Goal: Transaction & Acquisition: Book appointment/travel/reservation

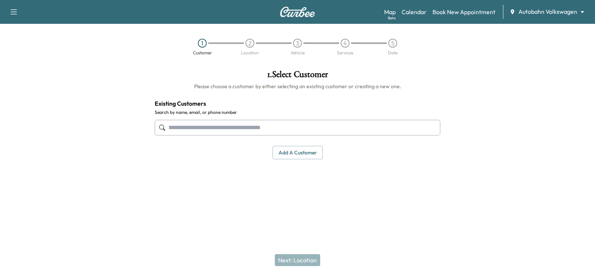
click at [189, 125] on input "text" at bounding box center [298, 128] width 286 height 16
paste input "**********"
type input "**********"
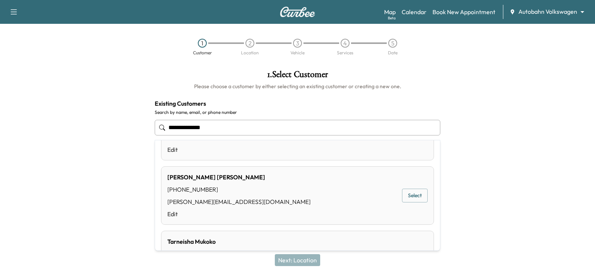
scroll to position [159, 0]
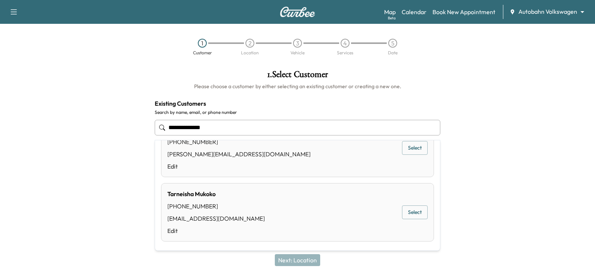
drag, startPoint x: 223, startPoint y: 127, endPoint x: 142, endPoint y: 124, distance: 80.7
click at [143, 124] on div "**********" at bounding box center [297, 133] width 595 height 138
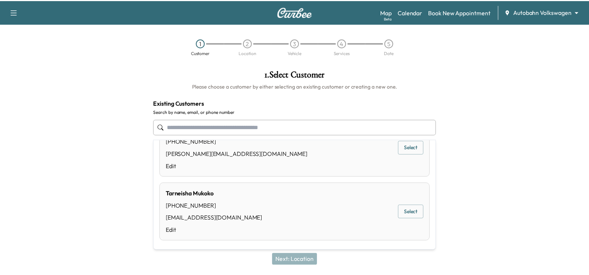
scroll to position [0, 0]
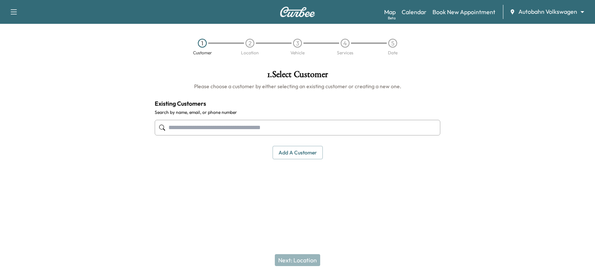
click at [178, 128] on input "text" at bounding box center [298, 128] width 286 height 16
drag, startPoint x: 219, startPoint y: 128, endPoint x: 23, endPoint y: 103, distance: 197.5
click at [26, 105] on div "1 . Select Customer Please choose a customer by either selecting an existing cu…" at bounding box center [297, 133] width 595 height 138
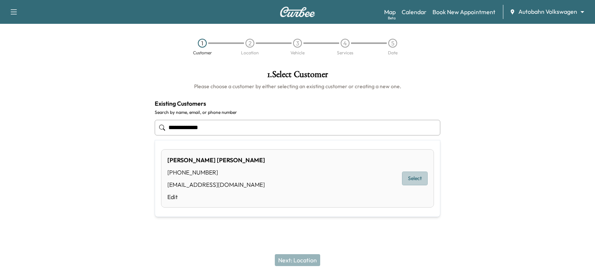
click at [413, 178] on button "Select" at bounding box center [415, 178] width 26 height 14
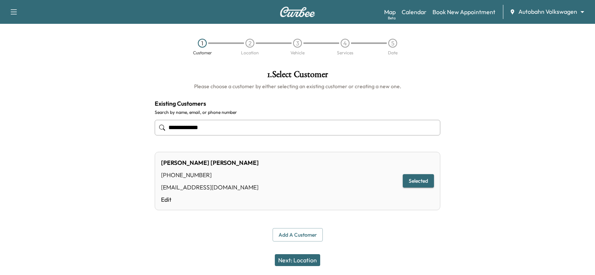
type input "**********"
click at [299, 259] on button "Next: Location" at bounding box center [297, 260] width 45 height 12
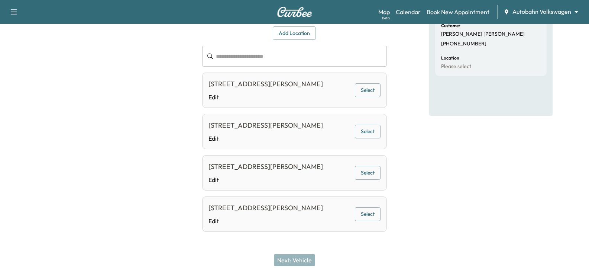
scroll to position [10, 0]
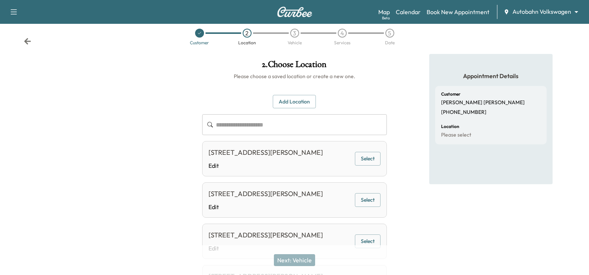
click at [297, 101] on button "Add Location" at bounding box center [294, 102] width 43 height 14
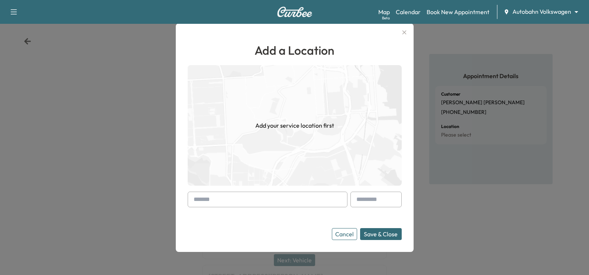
click at [204, 199] on input "text" at bounding box center [268, 200] width 160 height 16
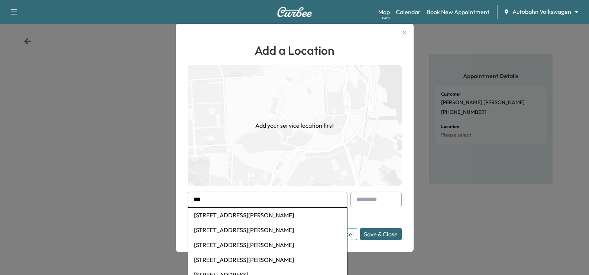
click at [240, 217] on li "[STREET_ADDRESS][PERSON_NAME]" at bounding box center [267, 214] width 159 height 15
type input "**********"
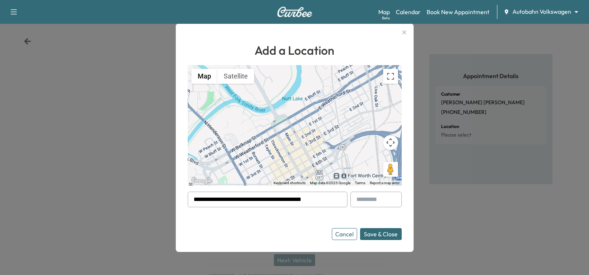
click at [386, 236] on button "Save & Close" at bounding box center [381, 234] width 42 height 12
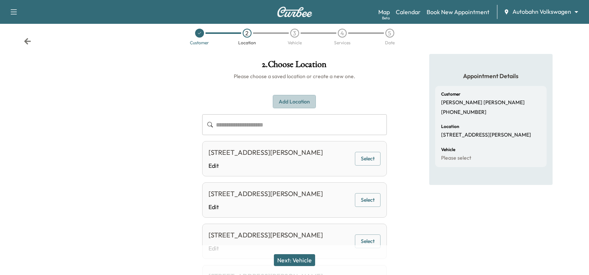
click at [290, 101] on button "Add Location" at bounding box center [294, 102] width 43 height 14
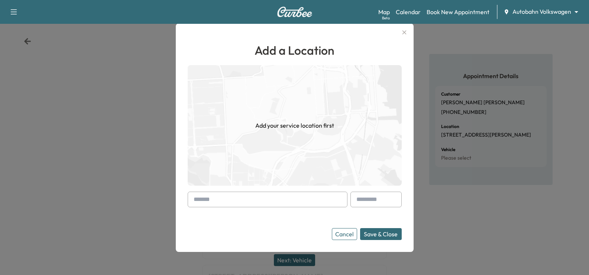
click at [406, 32] on icon "button" at bounding box center [404, 32] width 4 height 4
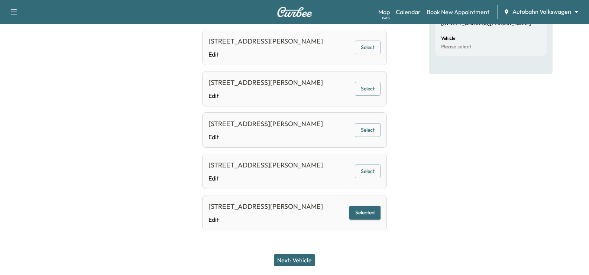
scroll to position [173, 0]
click at [367, 206] on button "Selected" at bounding box center [365, 213] width 31 height 14
click at [362, 207] on button "Selected" at bounding box center [365, 213] width 31 height 14
click at [295, 260] on button "Next: Vehicle" at bounding box center [294, 260] width 41 height 12
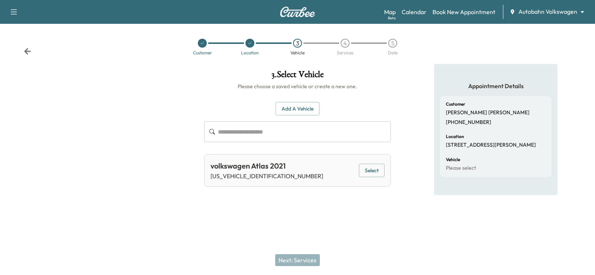
click at [371, 171] on button "Select" at bounding box center [372, 171] width 26 height 14
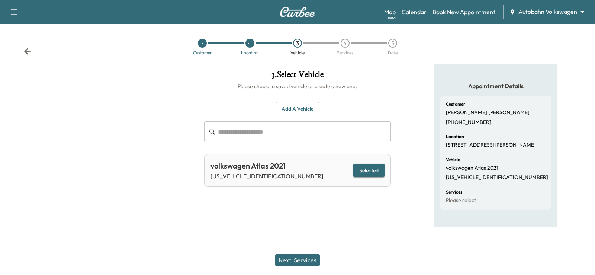
click at [299, 263] on button "Next: Services" at bounding box center [297, 260] width 45 height 12
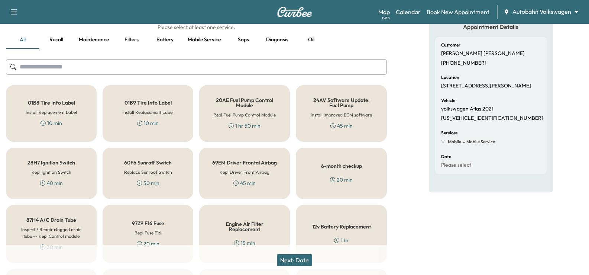
scroll to position [55, 0]
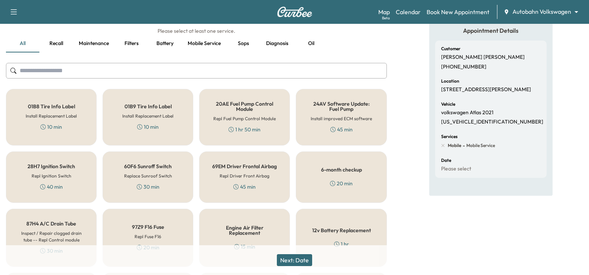
click at [346, 177] on div "6-month checkup 20 min" at bounding box center [341, 176] width 91 height 51
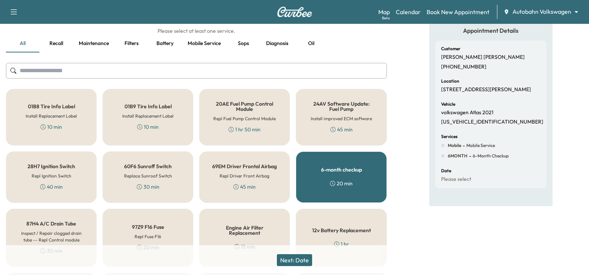
scroll to position [130, 0]
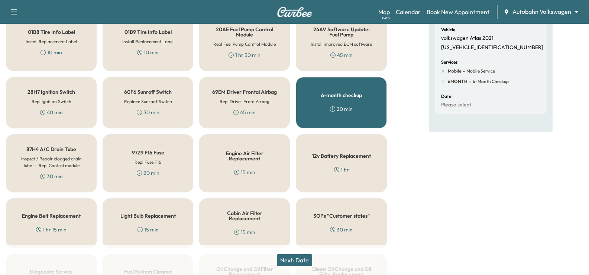
click at [305, 262] on button "Next: Date" at bounding box center [294, 260] width 35 height 12
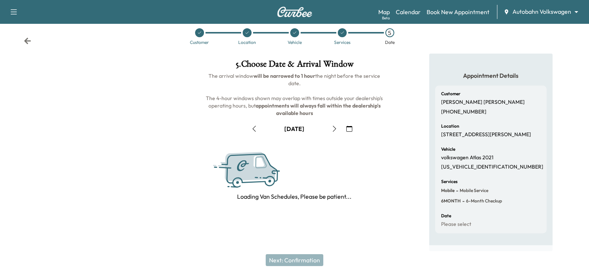
scroll to position [97, 0]
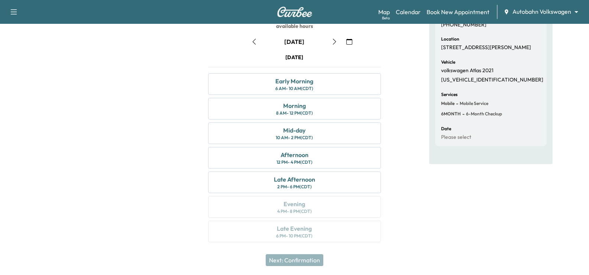
click at [351, 40] on icon "button" at bounding box center [350, 42] width 6 height 6
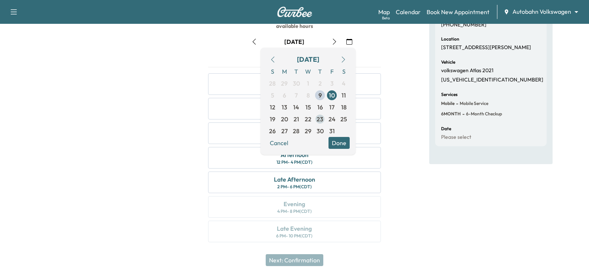
click at [319, 120] on span "23" at bounding box center [320, 119] width 7 height 9
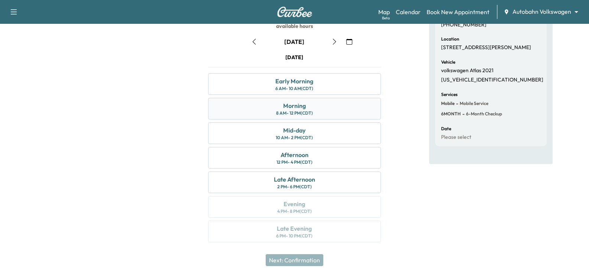
click at [244, 104] on div "Morning 8 AM - 12 PM (CDT)" at bounding box center [294, 109] width 173 height 22
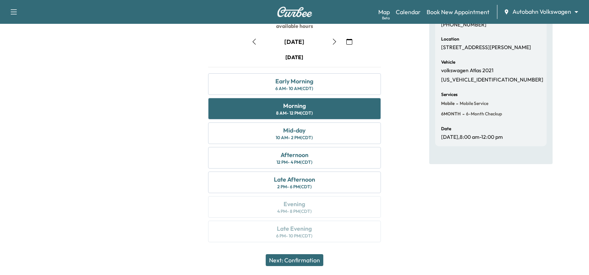
click at [305, 260] on button "Next: Confirmation" at bounding box center [295, 260] width 58 height 12
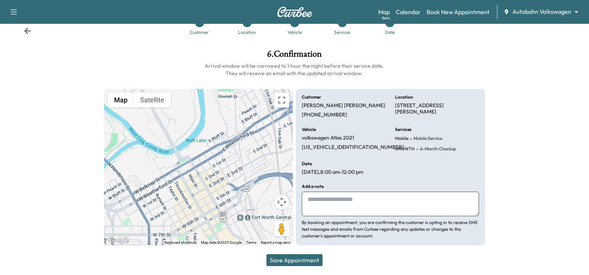
click at [347, 200] on textarea at bounding box center [390, 204] width 177 height 25
type textarea "*"
click at [316, 209] on textarea "**********" at bounding box center [390, 204] width 177 height 25
click at [445, 200] on textarea "**********" at bounding box center [390, 204] width 177 height 25
type textarea "**********"
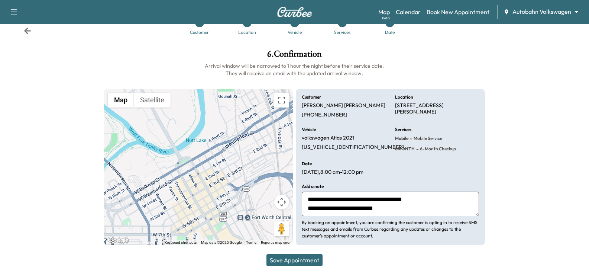
click at [302, 258] on button "Save Appointment" at bounding box center [295, 260] width 56 height 12
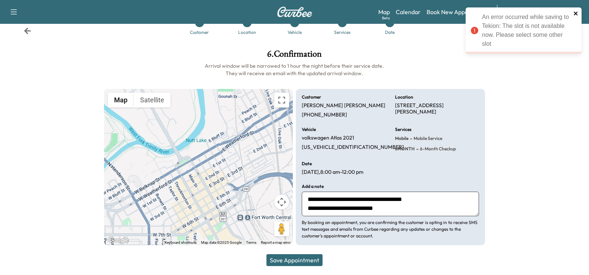
click at [578, 15] on icon "close" at bounding box center [576, 14] width 4 height 4
